Goal: Task Accomplishment & Management: Manage account settings

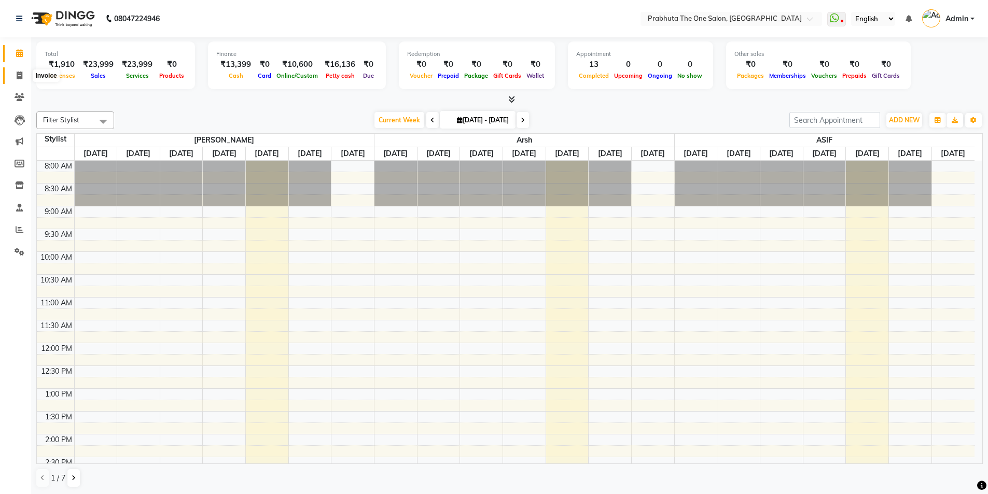
click at [22, 77] on icon at bounding box center [20, 76] width 6 height 8
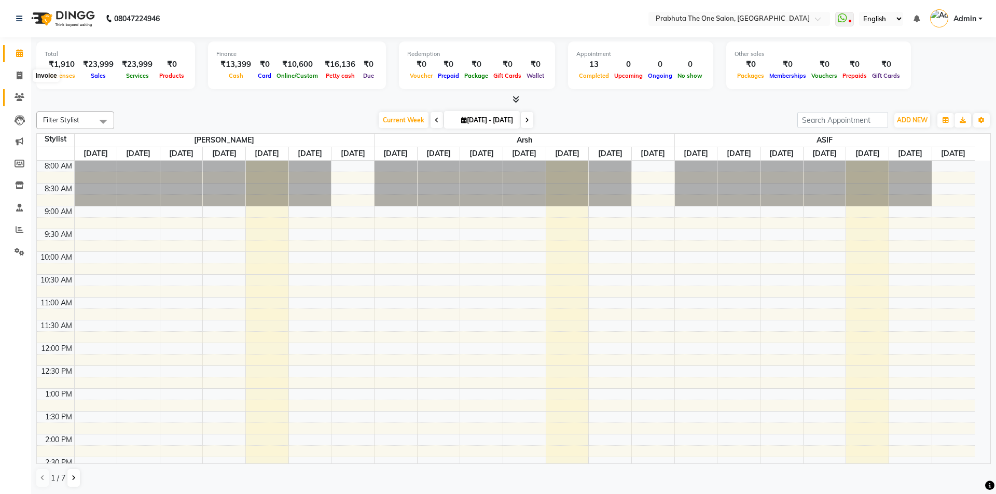
select select "5326"
select select "service"
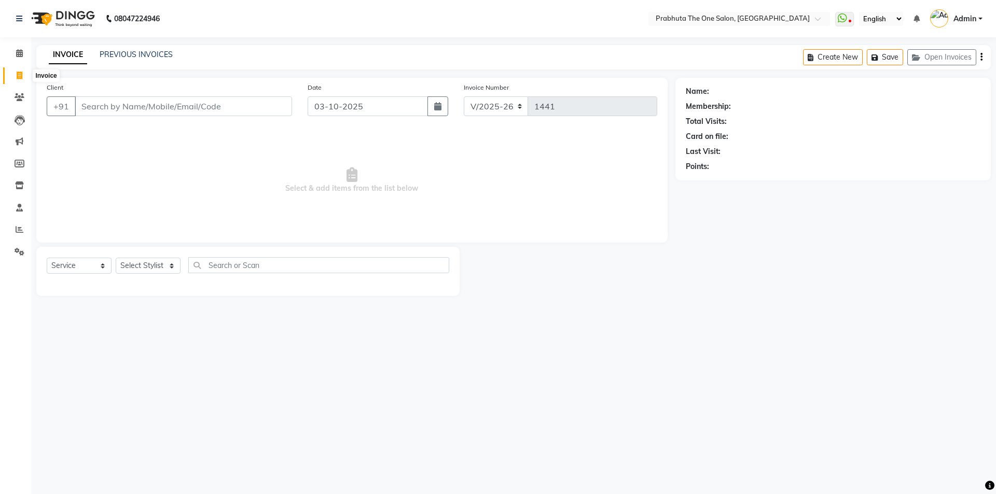
click at [12, 76] on span at bounding box center [19, 76] width 18 height 12
select select "5326"
select select "service"
click at [114, 53] on link "PREVIOUS INVOICES" at bounding box center [136, 54] width 73 height 9
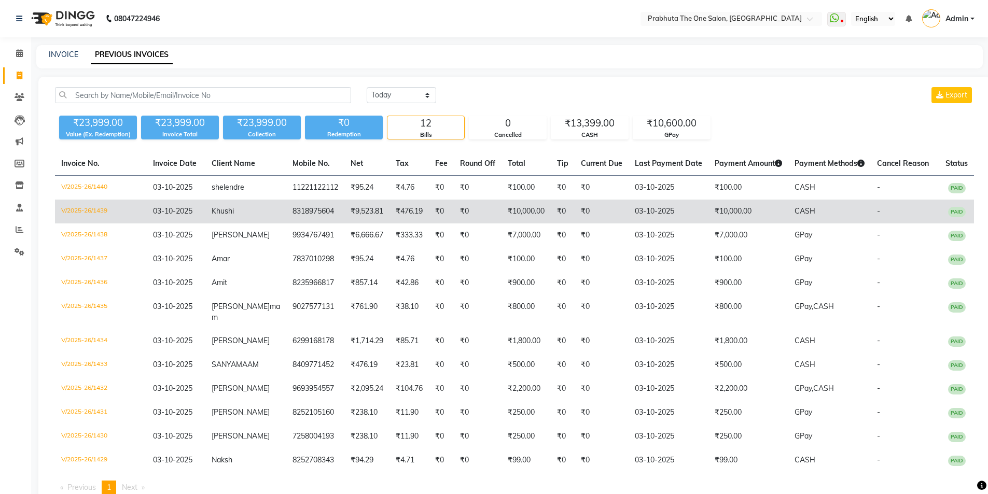
click at [455, 221] on td "₹0" at bounding box center [478, 212] width 48 height 24
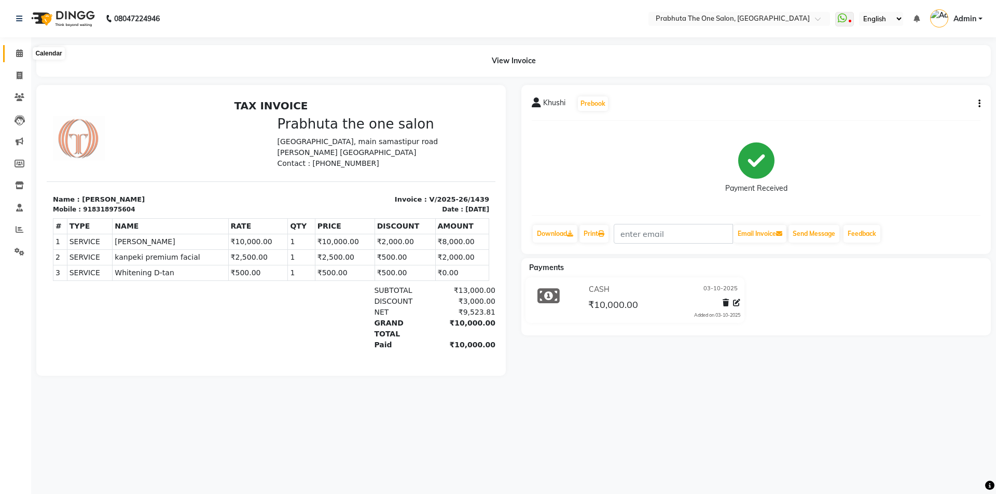
click at [12, 55] on span at bounding box center [19, 54] width 18 height 12
